Goal: Transaction & Acquisition: Purchase product/service

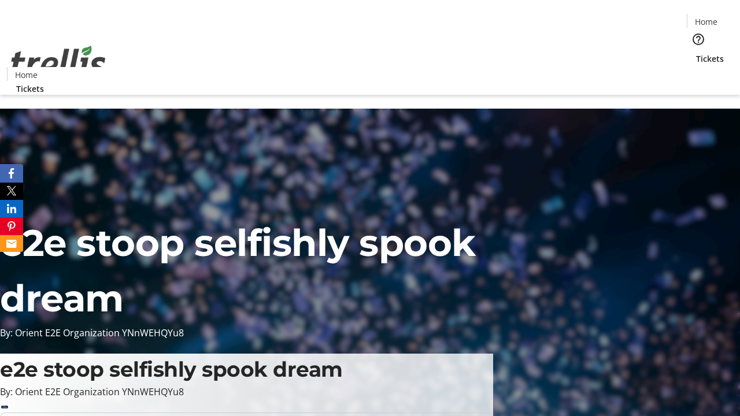
click at [707, 17] on span "Sign Up" at bounding box center [712, 16] width 34 height 14
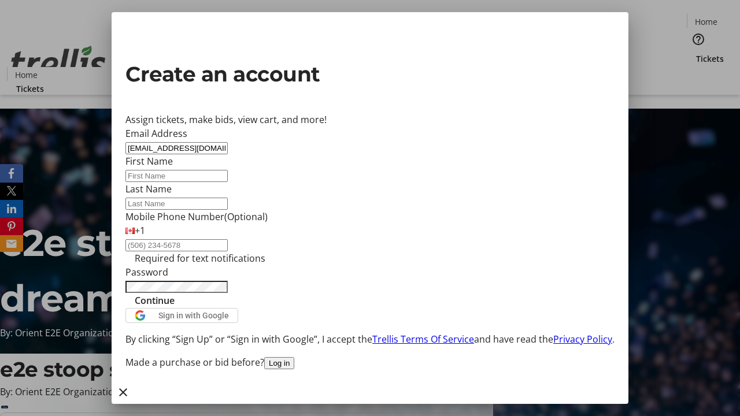
type input "[EMAIL_ADDRESS][DOMAIN_NAME]"
type input "[GEOGRAPHIC_DATA]"
type input "[PERSON_NAME]"
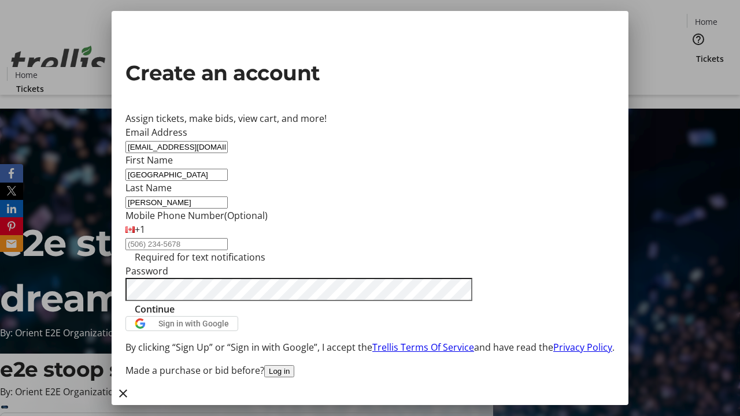
click at [175, 316] on span "Continue" at bounding box center [155, 309] width 40 height 14
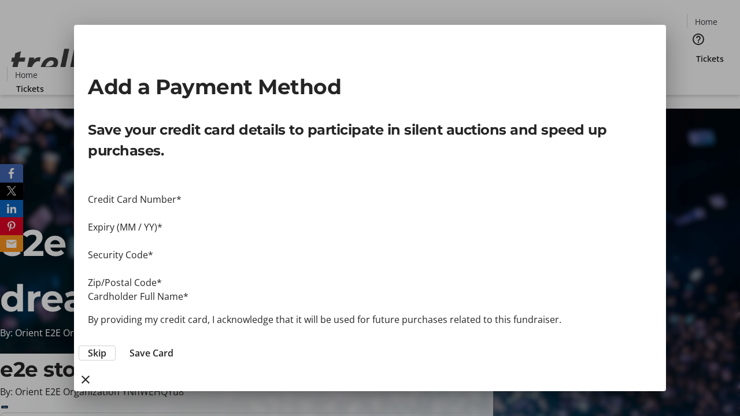
click at [106, 346] on span "Skip" at bounding box center [97, 353] width 19 height 14
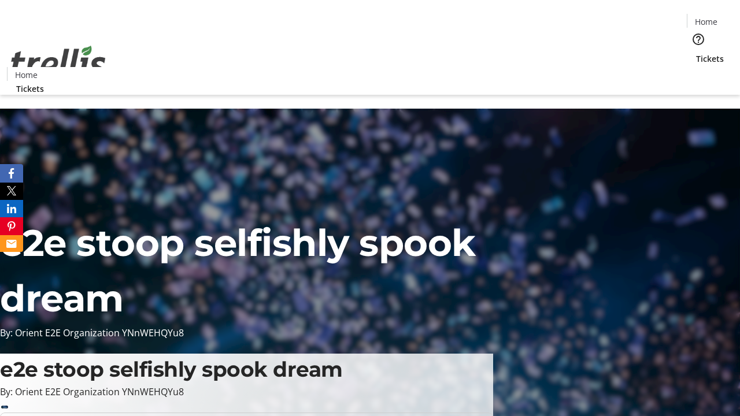
click at [696, 53] on span "Tickets" at bounding box center [710, 59] width 28 height 12
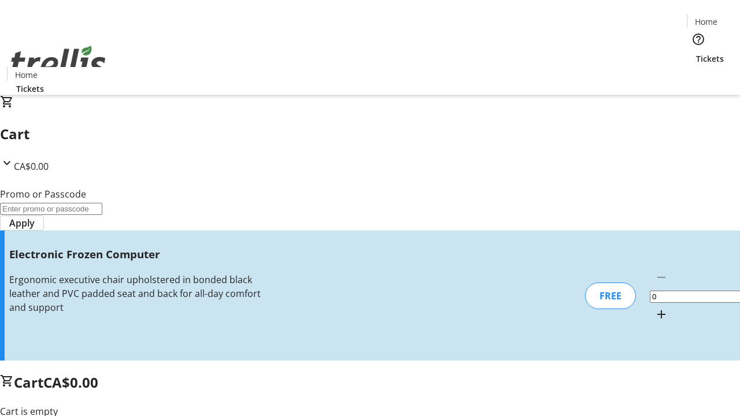
click at [655, 308] on mat-icon "Increment by one" at bounding box center [662, 315] width 14 height 14
type input "1"
